Goal: Task Accomplishment & Management: Manage account settings

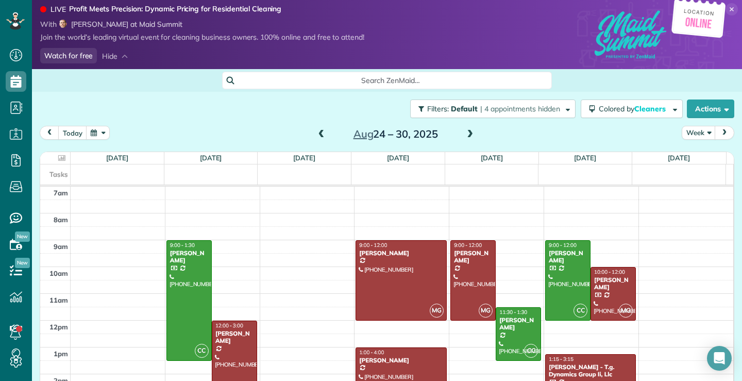
scroll to position [82, 0]
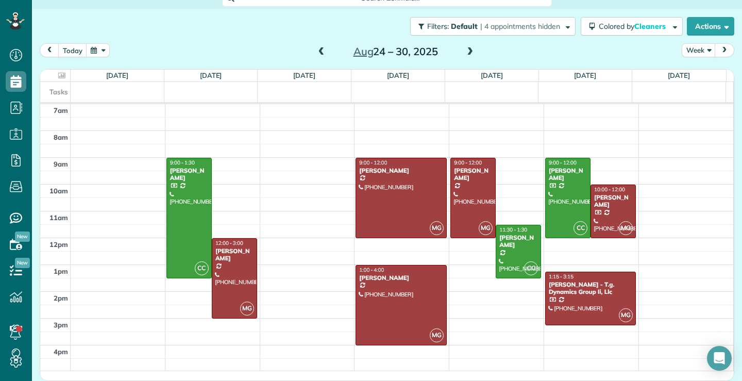
click at [467, 51] on span at bounding box center [469, 51] width 11 height 9
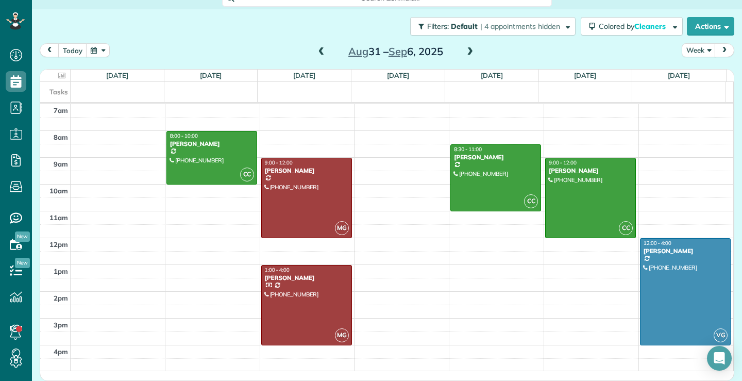
click at [468, 51] on span at bounding box center [469, 51] width 11 height 9
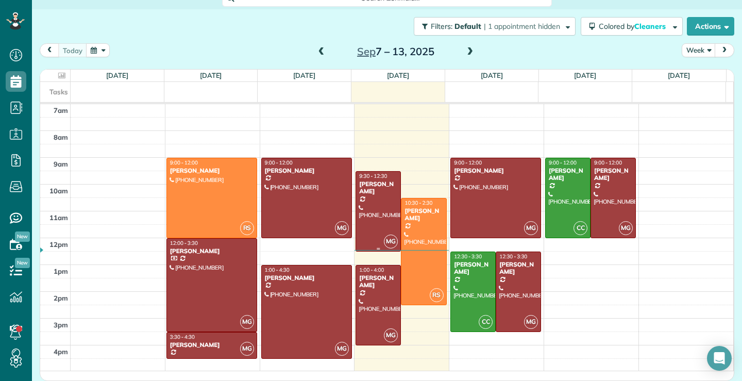
click at [361, 210] on div at bounding box center [378, 211] width 44 height 79
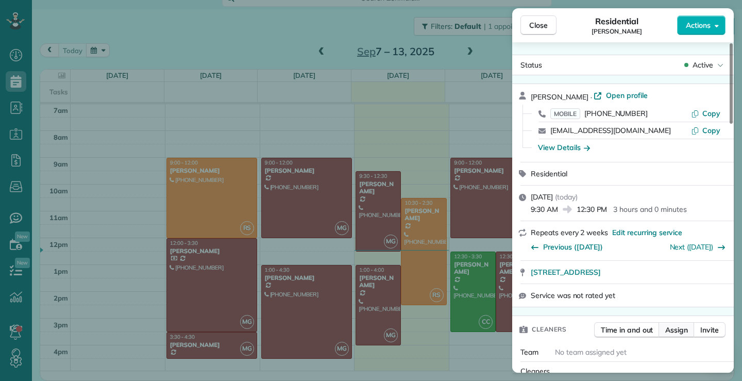
click at [674, 326] on span "Assign" at bounding box center [676, 330] width 23 height 10
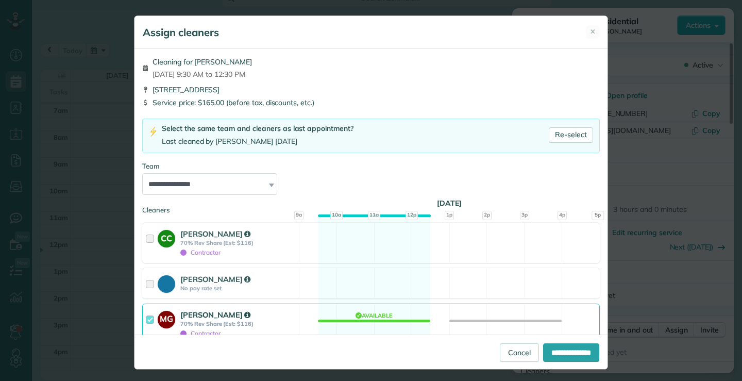
click at [146, 319] on div at bounding box center [152, 323] width 12 height 29
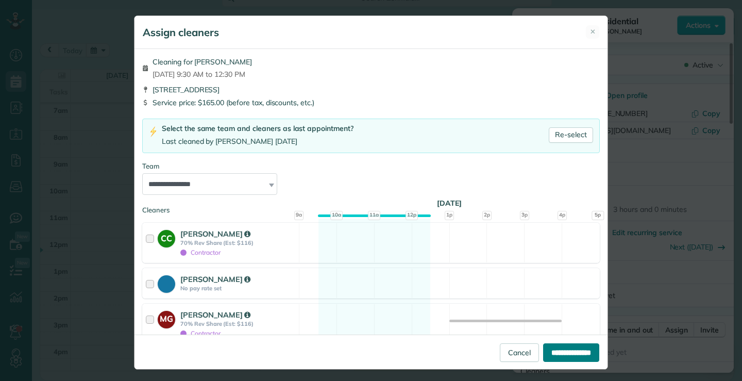
click at [570, 349] on input "**********" at bounding box center [571, 352] width 56 height 19
type input "**********"
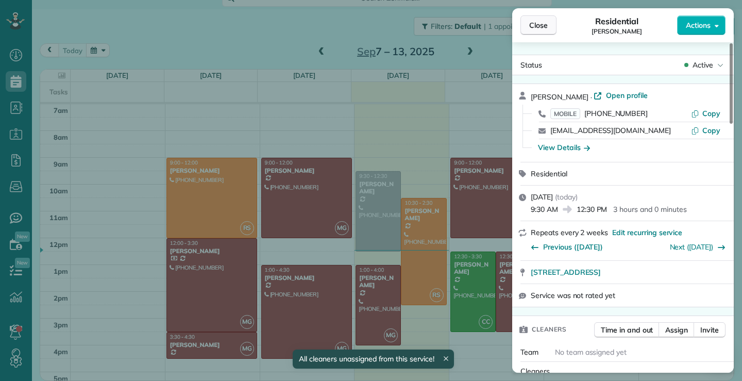
click at [537, 21] on span "Close" at bounding box center [538, 25] width 19 height 10
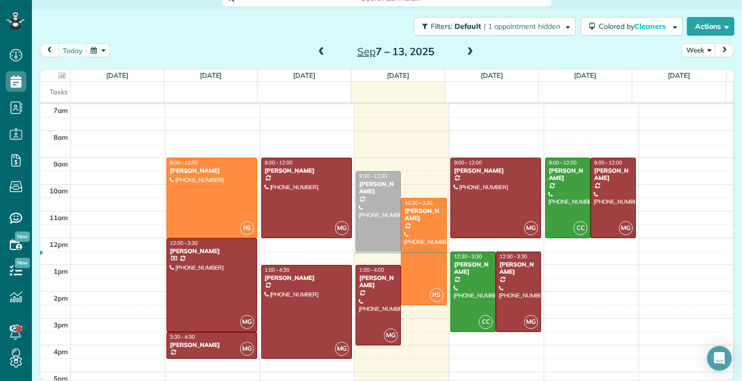
click at [316, 54] on span at bounding box center [321, 51] width 11 height 9
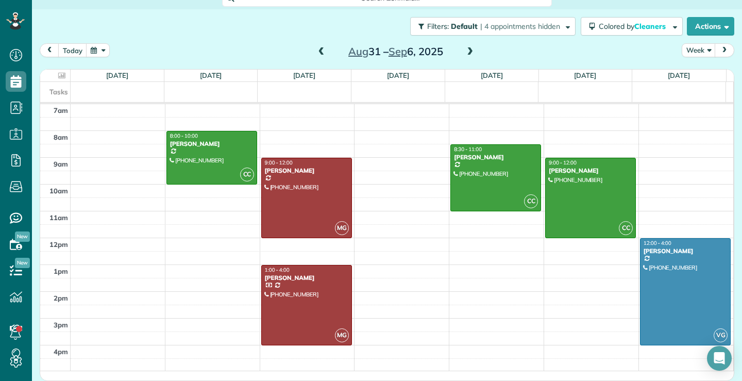
click at [317, 52] on span at bounding box center [321, 51] width 11 height 9
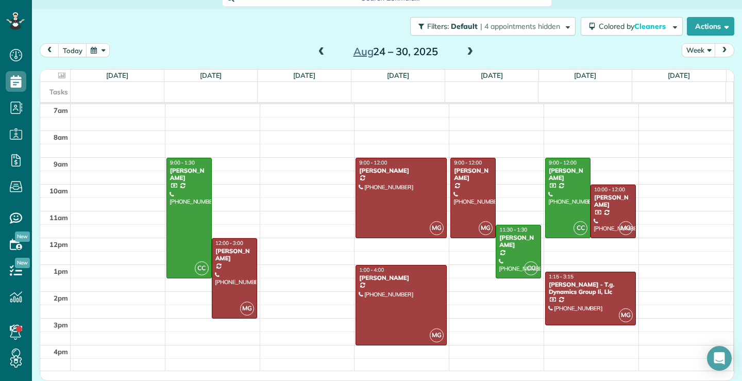
click at [316, 53] on span at bounding box center [321, 51] width 11 height 9
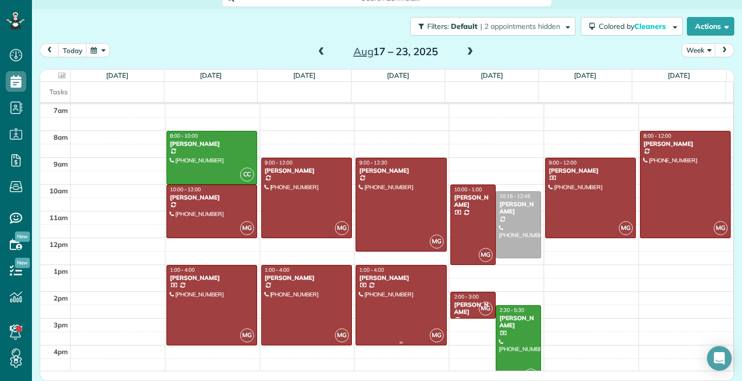
click at [392, 310] on div at bounding box center [401, 304] width 90 height 79
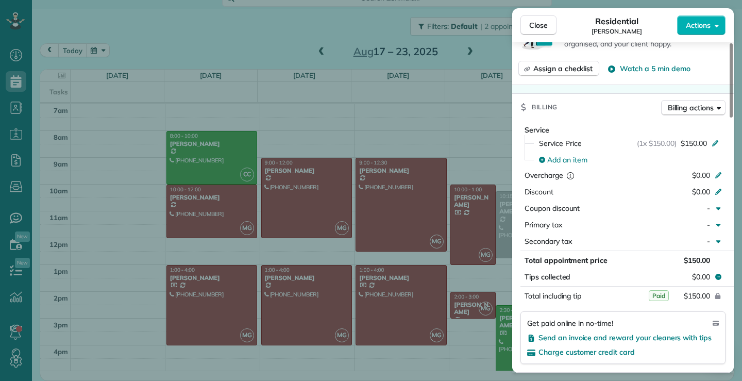
scroll to position [515, 0]
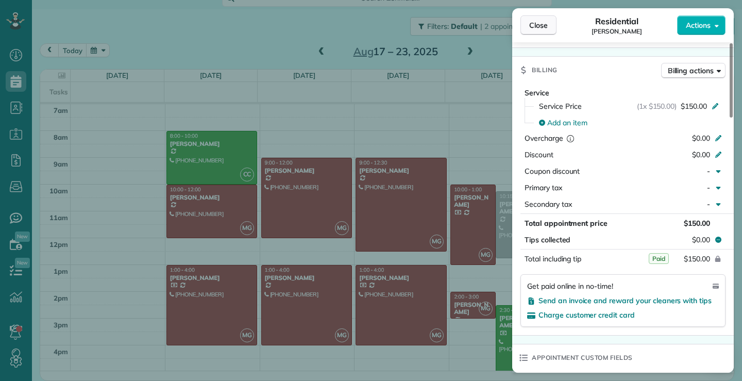
click at [542, 24] on span "Close" at bounding box center [538, 25] width 19 height 10
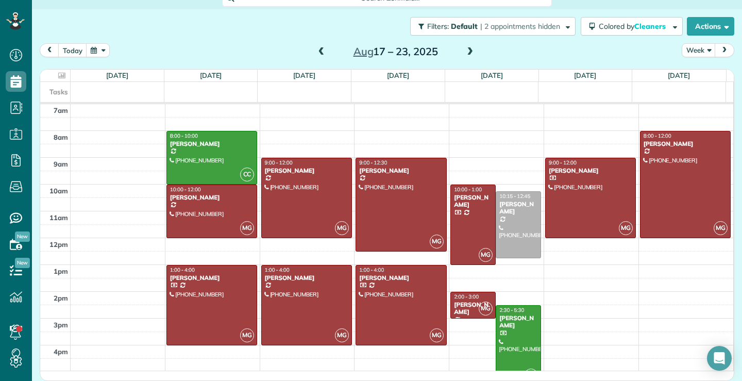
click at [317, 53] on span at bounding box center [321, 51] width 11 height 9
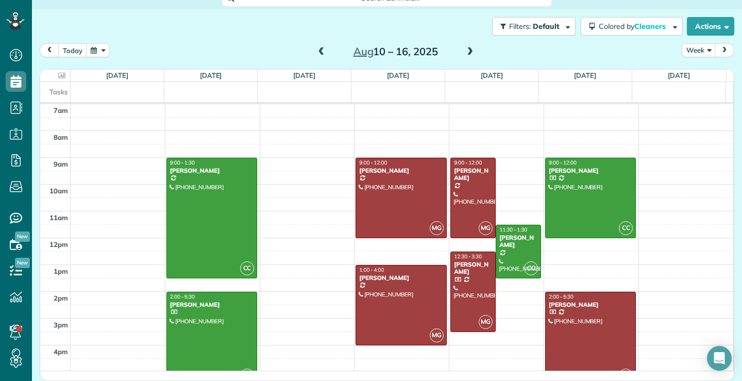
click at [317, 52] on span at bounding box center [321, 51] width 11 height 9
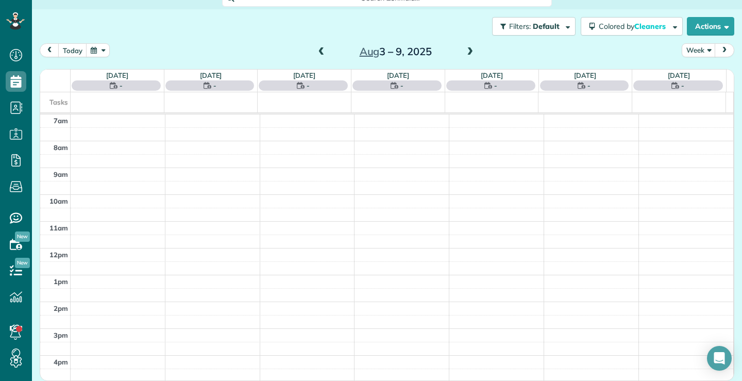
click at [317, 52] on span at bounding box center [321, 51] width 11 height 9
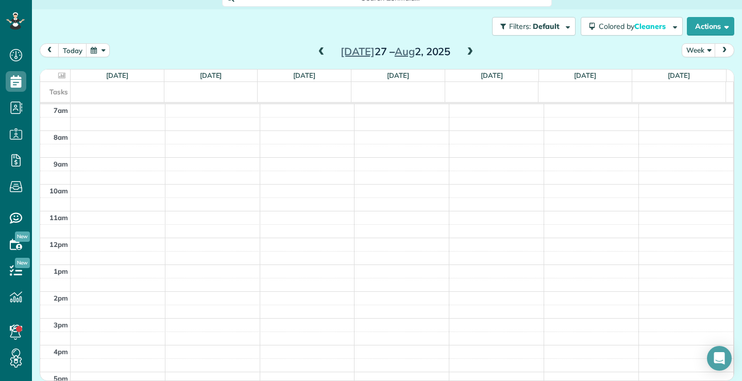
click at [317, 52] on span at bounding box center [321, 51] width 11 height 9
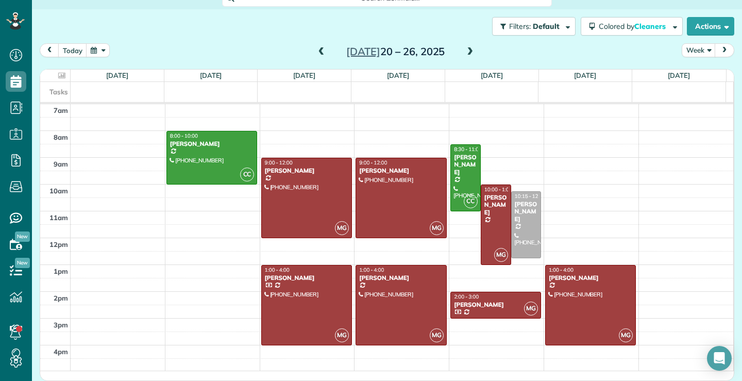
click at [317, 52] on span at bounding box center [321, 51] width 11 height 9
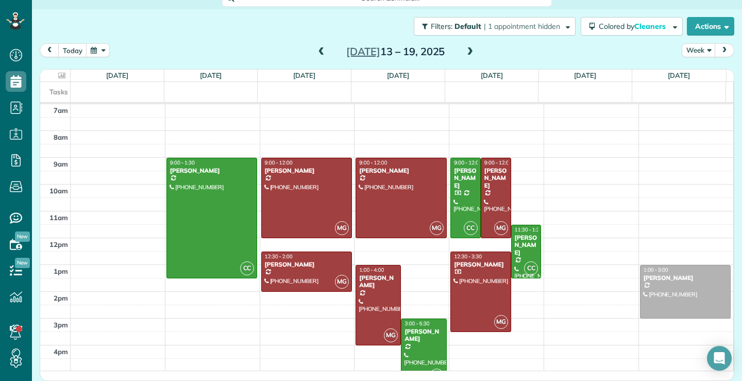
click at [317, 52] on span at bounding box center [321, 51] width 11 height 9
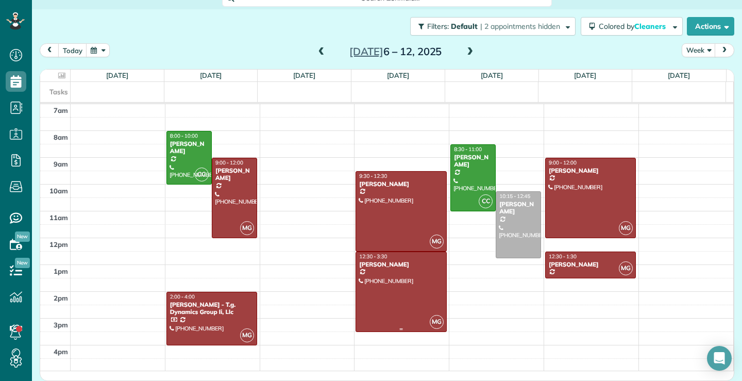
click at [362, 322] on div at bounding box center [401, 291] width 90 height 79
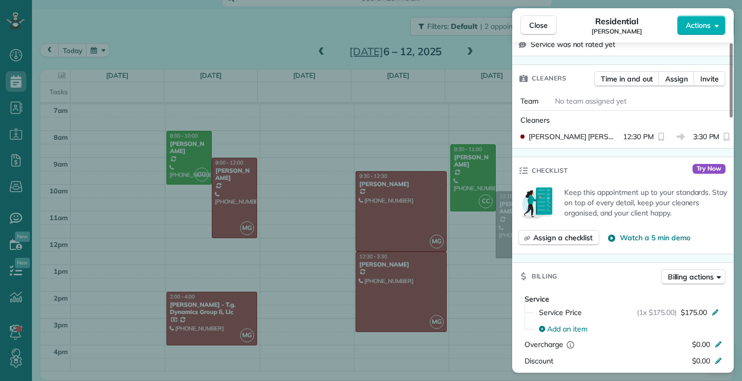
scroll to position [205, 0]
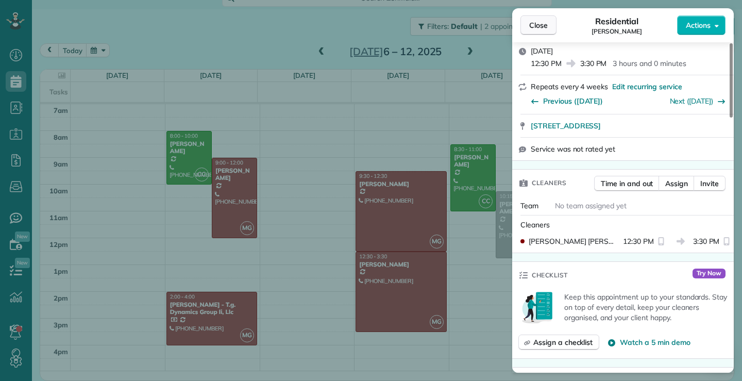
click at [545, 23] on span "Close" at bounding box center [538, 25] width 19 height 10
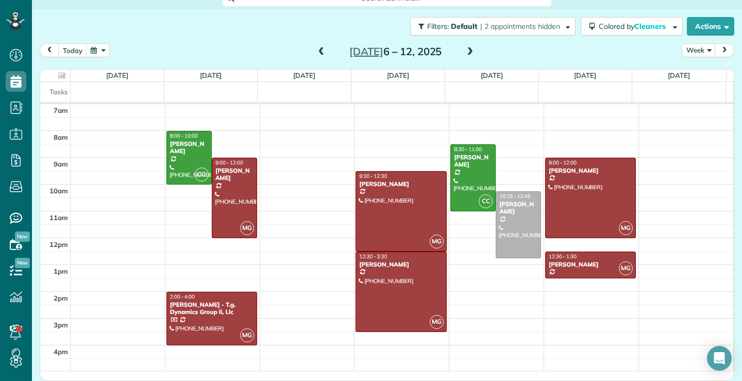
click at [318, 47] on span at bounding box center [321, 51] width 11 height 9
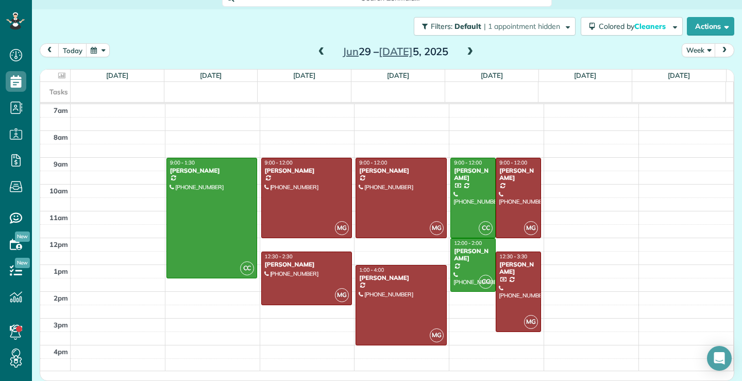
click at [466, 51] on span at bounding box center [469, 51] width 11 height 9
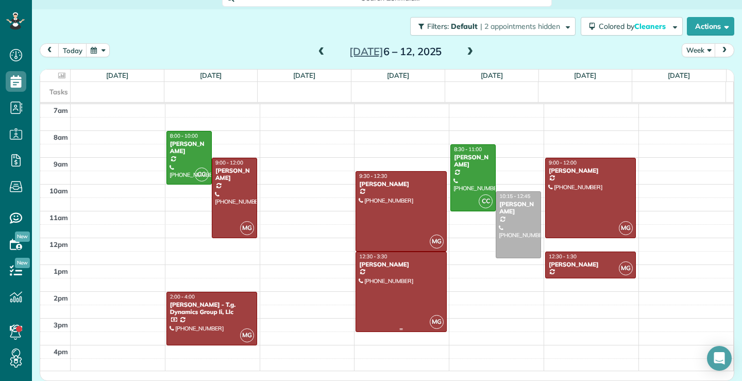
click at [412, 292] on div at bounding box center [401, 291] width 90 height 79
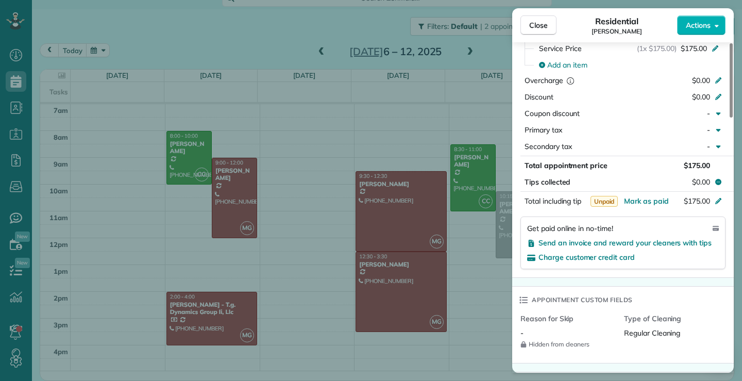
scroll to position [618, 0]
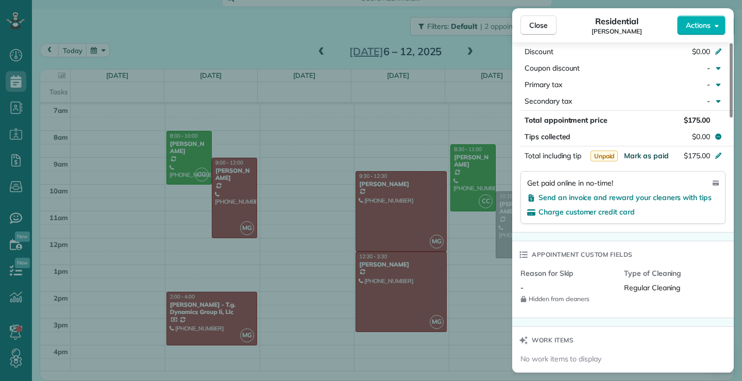
click at [660, 152] on span "Mark as paid" at bounding box center [646, 155] width 45 height 9
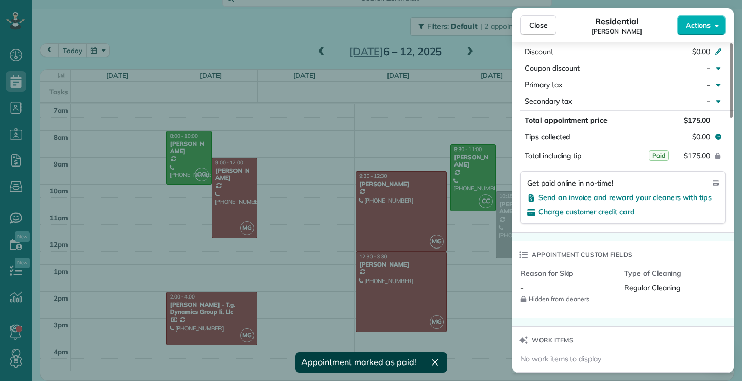
click at [234, 208] on div "Close Residential [PERSON_NAME] Actions This appointment is linked to Payroll I…" at bounding box center [371, 190] width 742 height 381
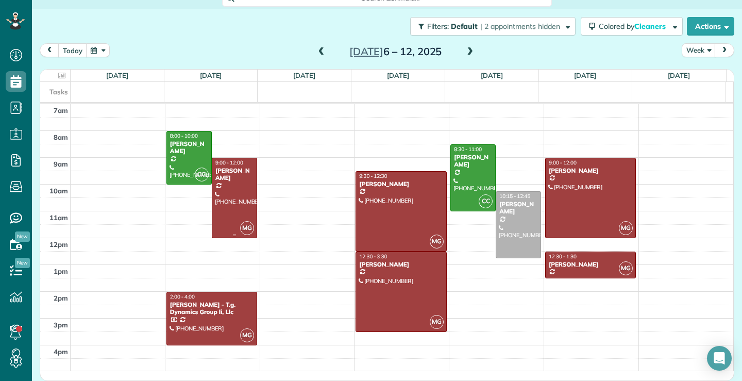
click at [234, 210] on div at bounding box center [234, 197] width 44 height 79
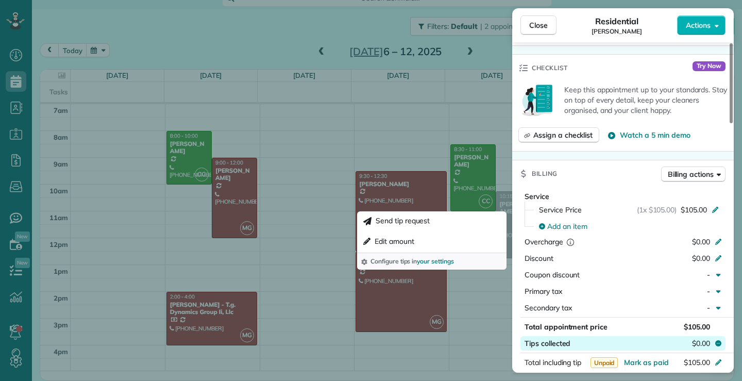
scroll to position [516, 0]
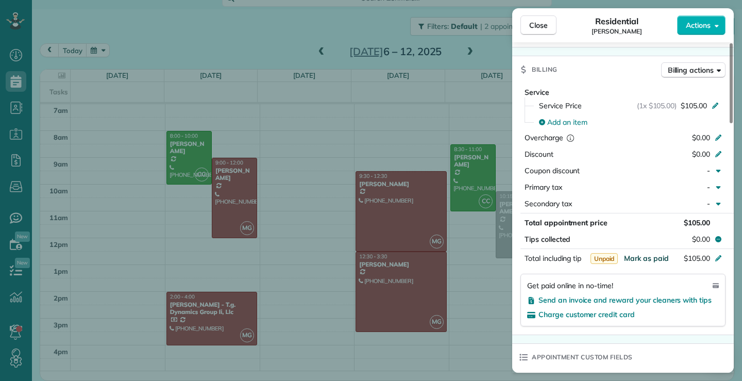
click at [657, 257] on span "Mark as paid" at bounding box center [646, 258] width 45 height 9
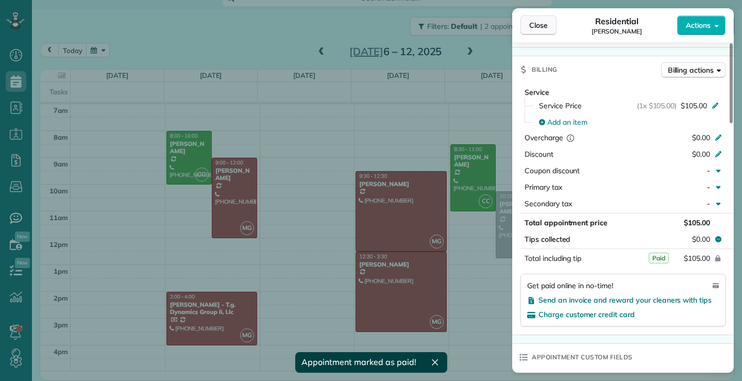
click at [545, 28] on span "Close" at bounding box center [538, 25] width 19 height 10
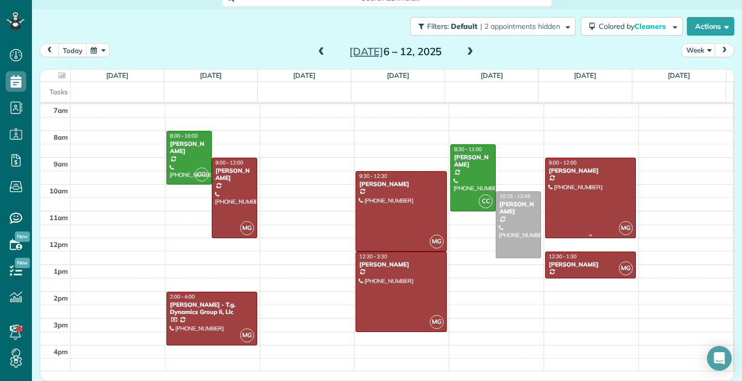
click at [586, 199] on div at bounding box center [591, 197] width 90 height 79
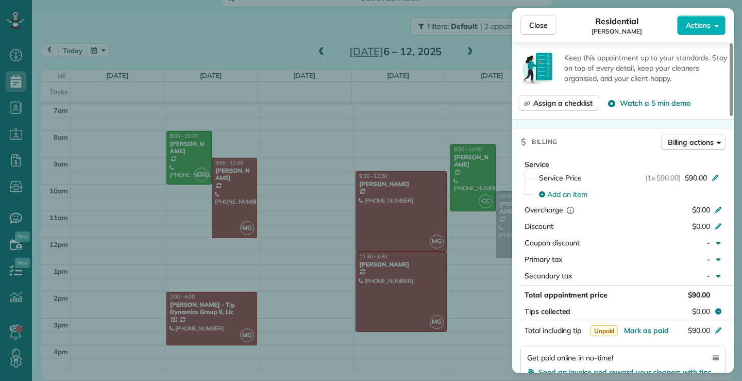
scroll to position [670, 0]
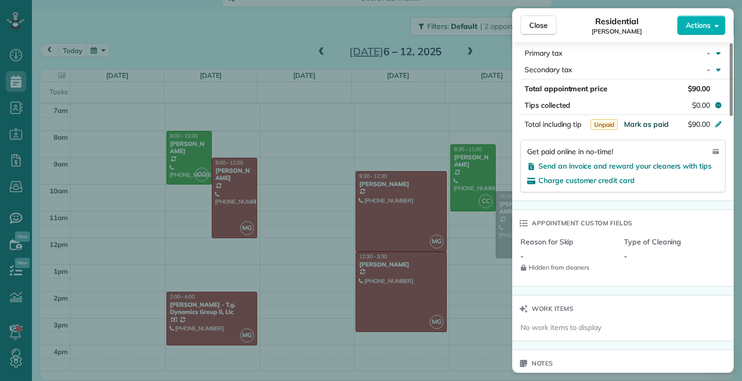
click at [661, 123] on span "Mark as paid" at bounding box center [646, 124] width 45 height 9
click at [542, 17] on button "Close" at bounding box center [538, 25] width 36 height 20
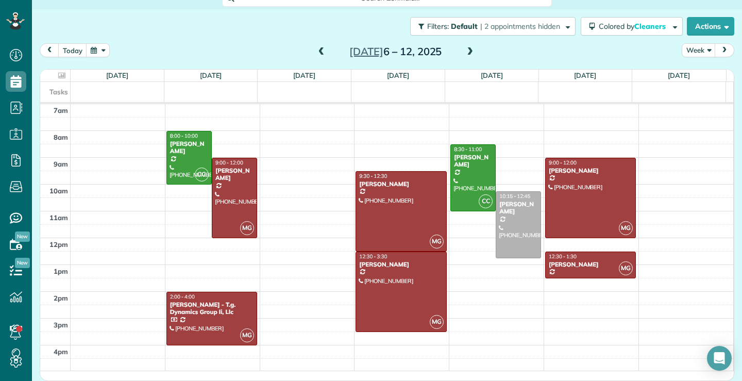
click at [468, 50] on span at bounding box center [469, 51] width 11 height 9
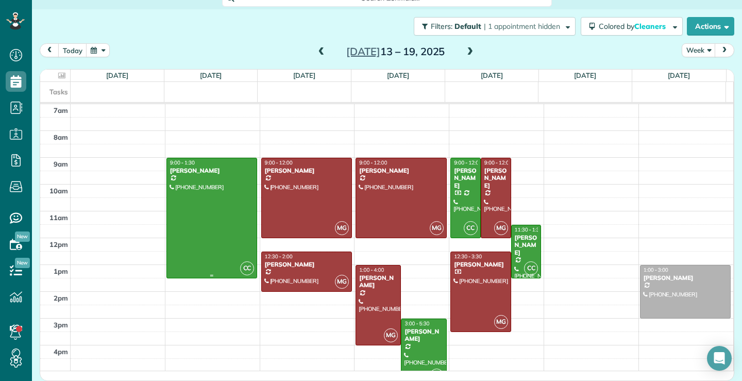
click at [208, 231] on div at bounding box center [212, 218] width 90 height 120
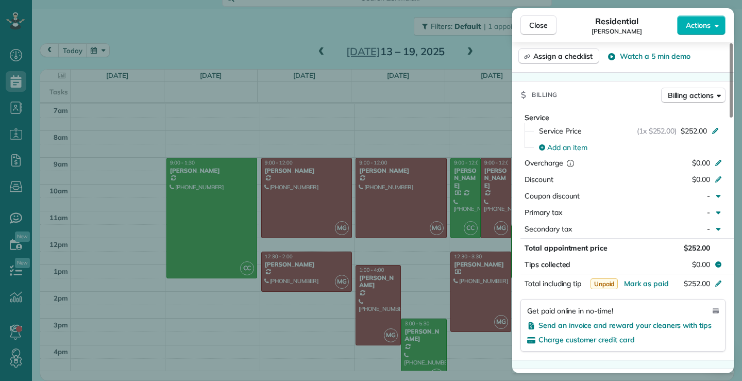
scroll to position [516, 0]
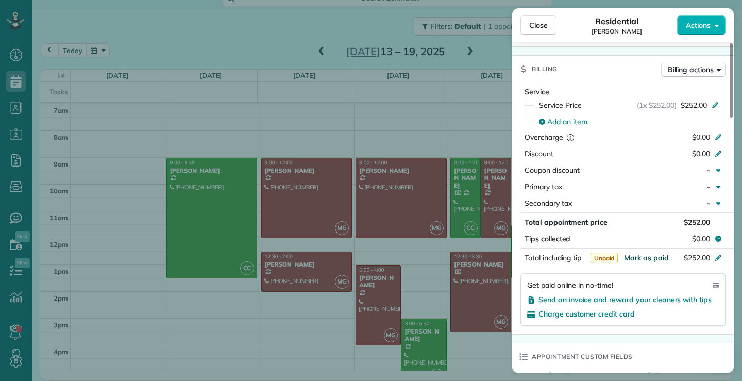
click at [645, 258] on span "Mark as paid" at bounding box center [646, 257] width 45 height 9
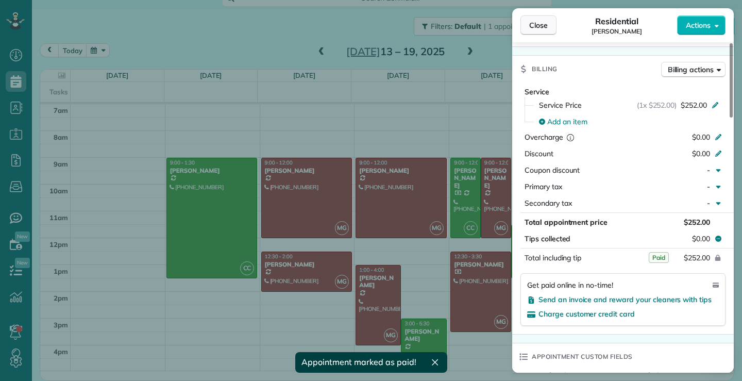
click at [541, 21] on span "Close" at bounding box center [538, 25] width 19 height 10
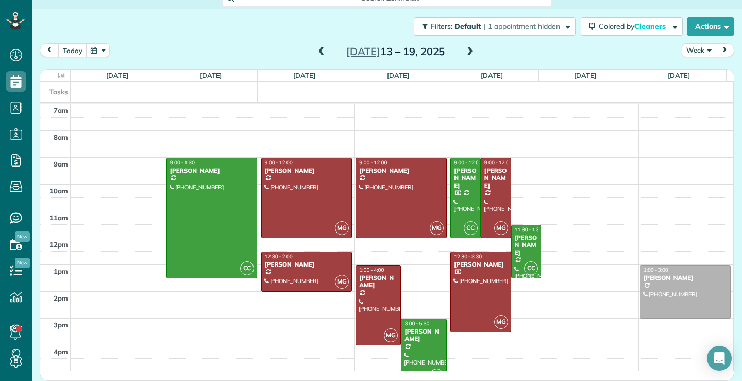
click at [317, 53] on span at bounding box center [321, 51] width 11 height 9
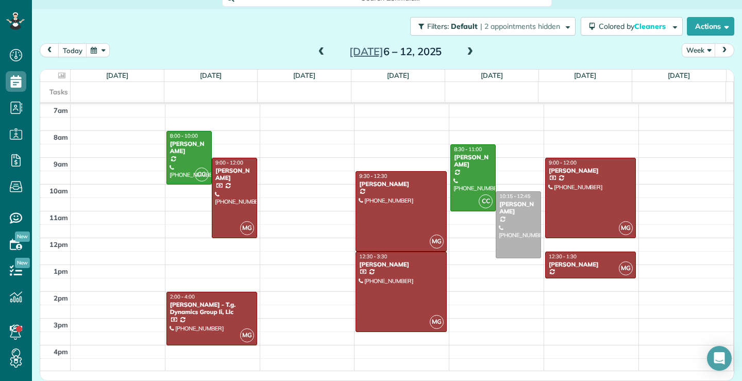
click at [316, 51] on span at bounding box center [321, 51] width 11 height 9
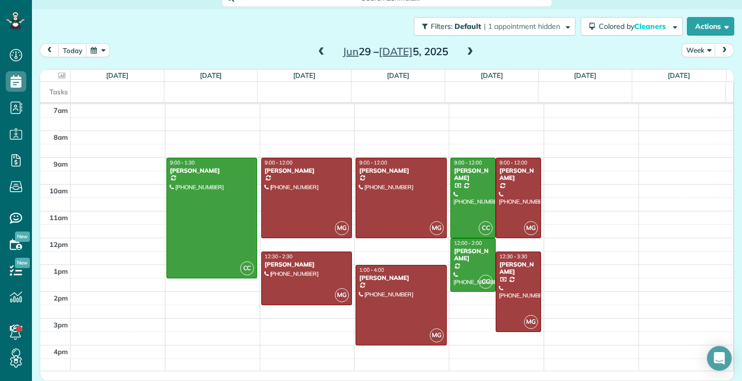
click at [465, 52] on span at bounding box center [469, 51] width 11 height 9
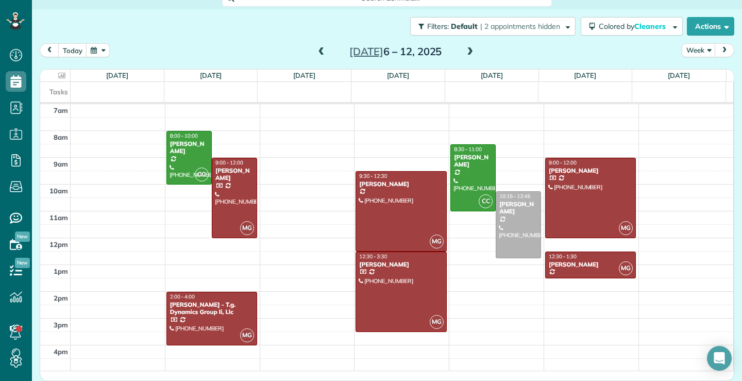
click at [465, 52] on span at bounding box center [469, 51] width 11 height 9
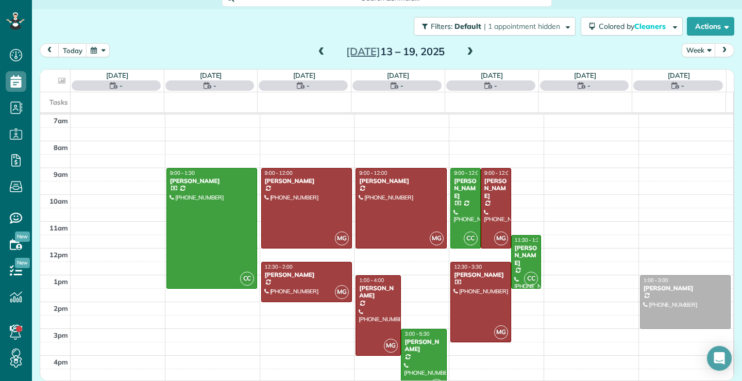
click at [464, 52] on span at bounding box center [469, 51] width 11 height 9
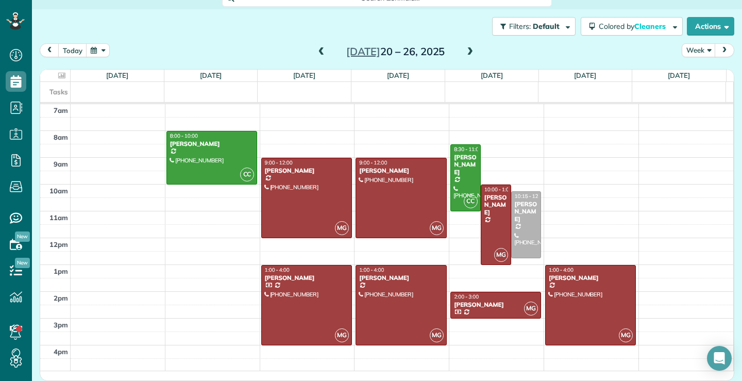
click at [464, 52] on span at bounding box center [469, 51] width 11 height 9
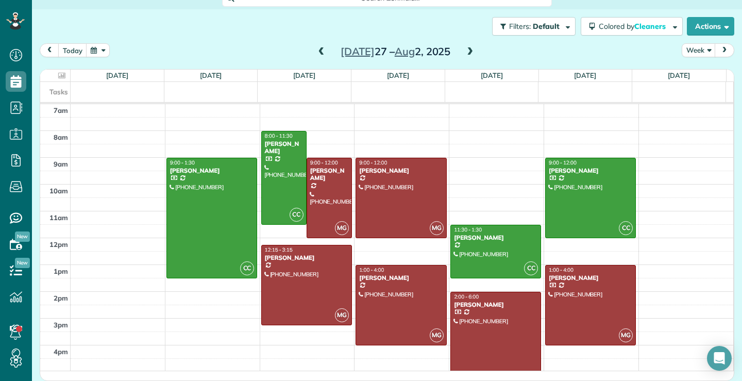
click at [464, 52] on span at bounding box center [469, 51] width 11 height 9
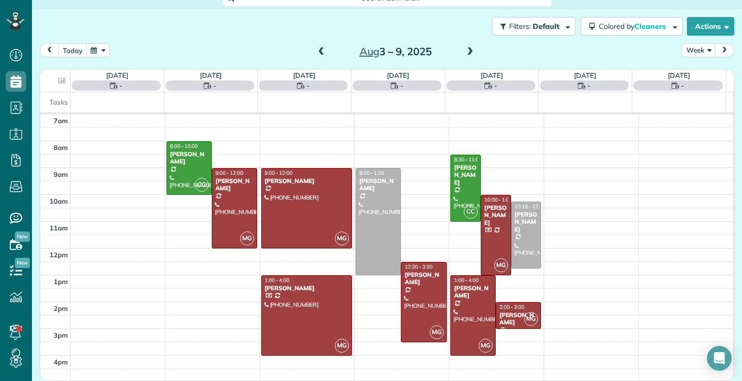
click at [464, 52] on span at bounding box center [469, 51] width 11 height 9
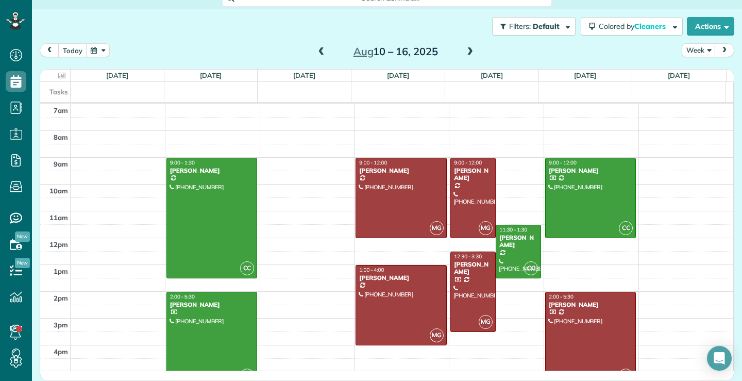
click at [464, 52] on span at bounding box center [469, 51] width 11 height 9
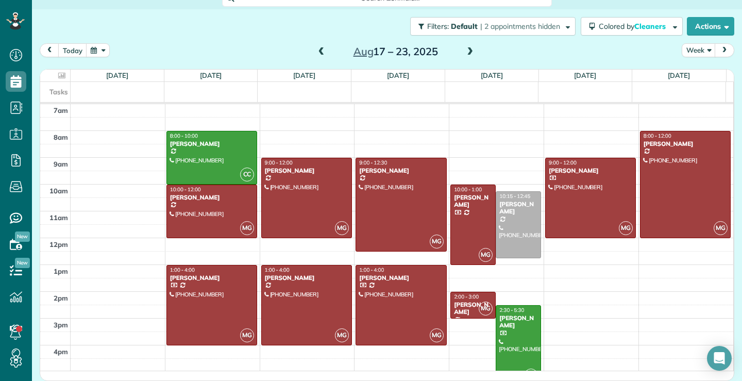
click at [464, 52] on span at bounding box center [469, 51] width 11 height 9
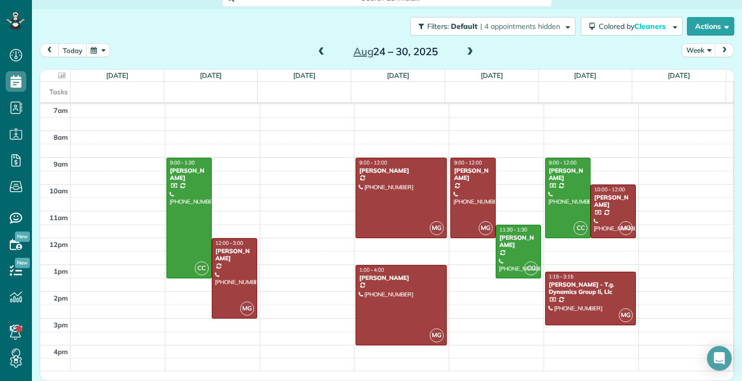
click at [464, 52] on span at bounding box center [469, 51] width 11 height 9
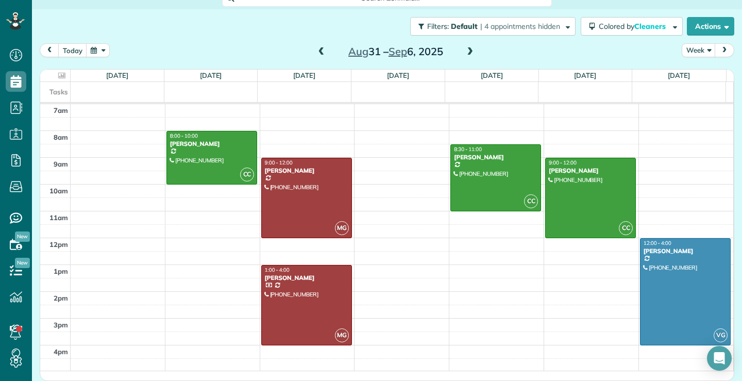
click at [316, 48] on span at bounding box center [321, 51] width 11 height 9
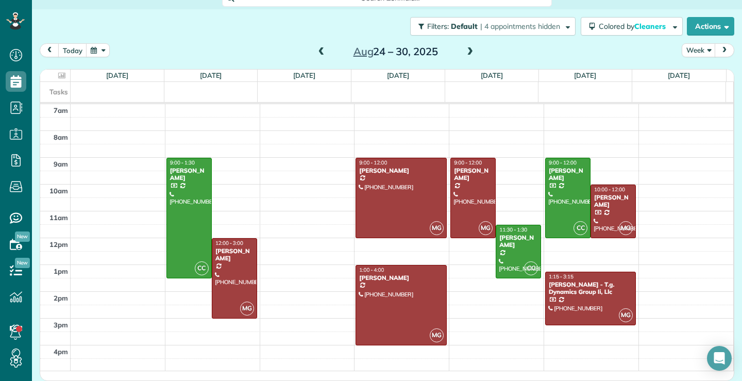
click at [316, 48] on span at bounding box center [321, 51] width 11 height 9
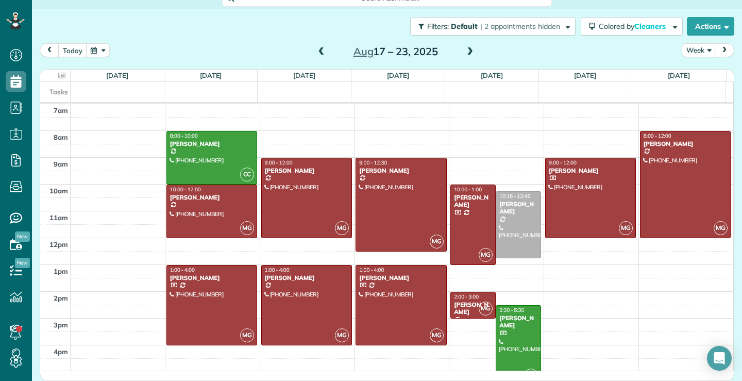
click at [318, 54] on span at bounding box center [321, 51] width 11 height 9
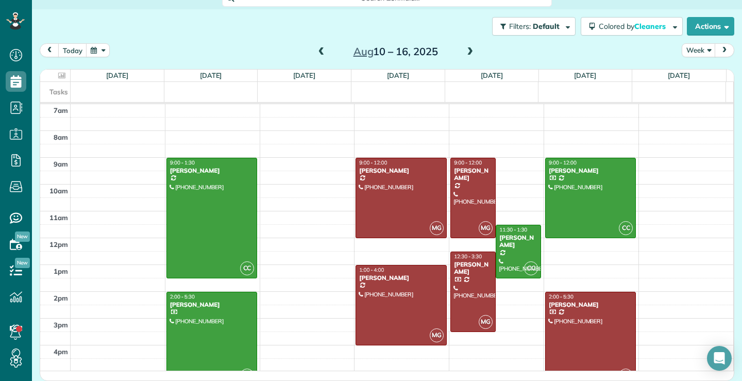
click at [318, 54] on span at bounding box center [321, 51] width 11 height 9
